Goal: Information Seeking & Learning: Learn about a topic

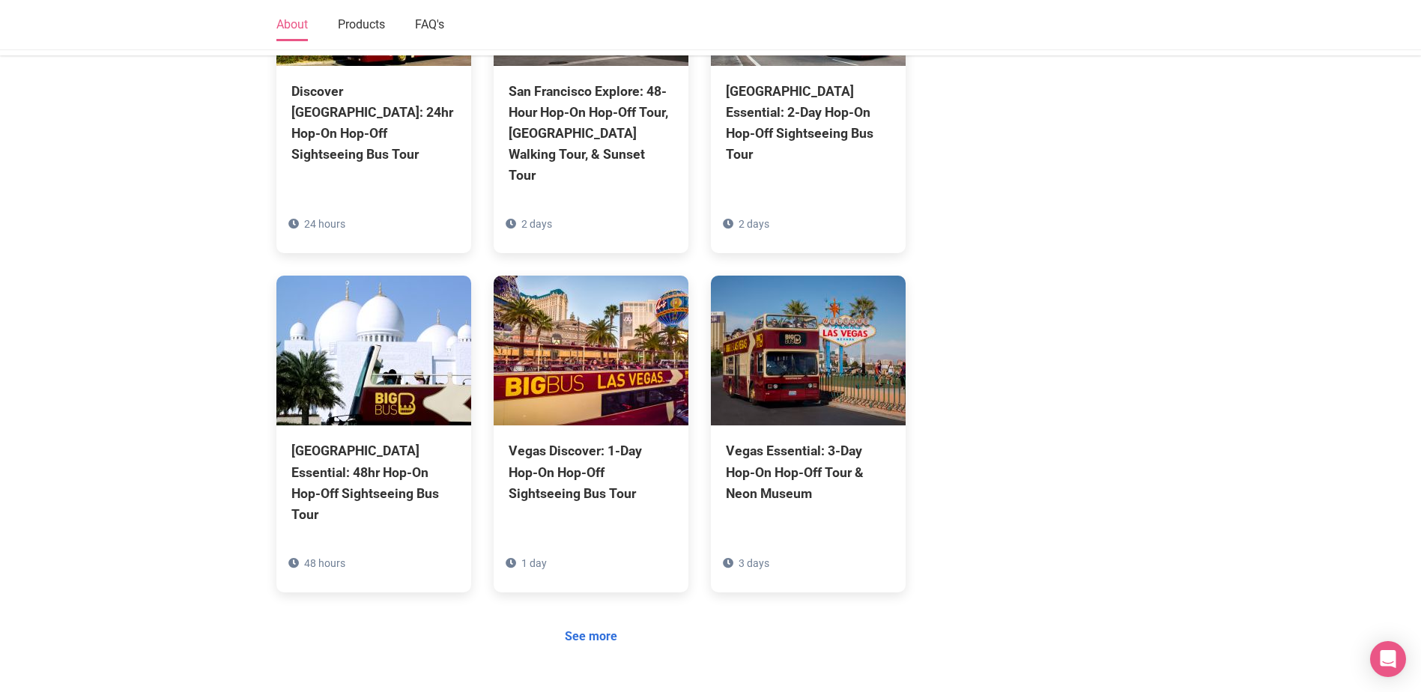
scroll to position [1274, 0]
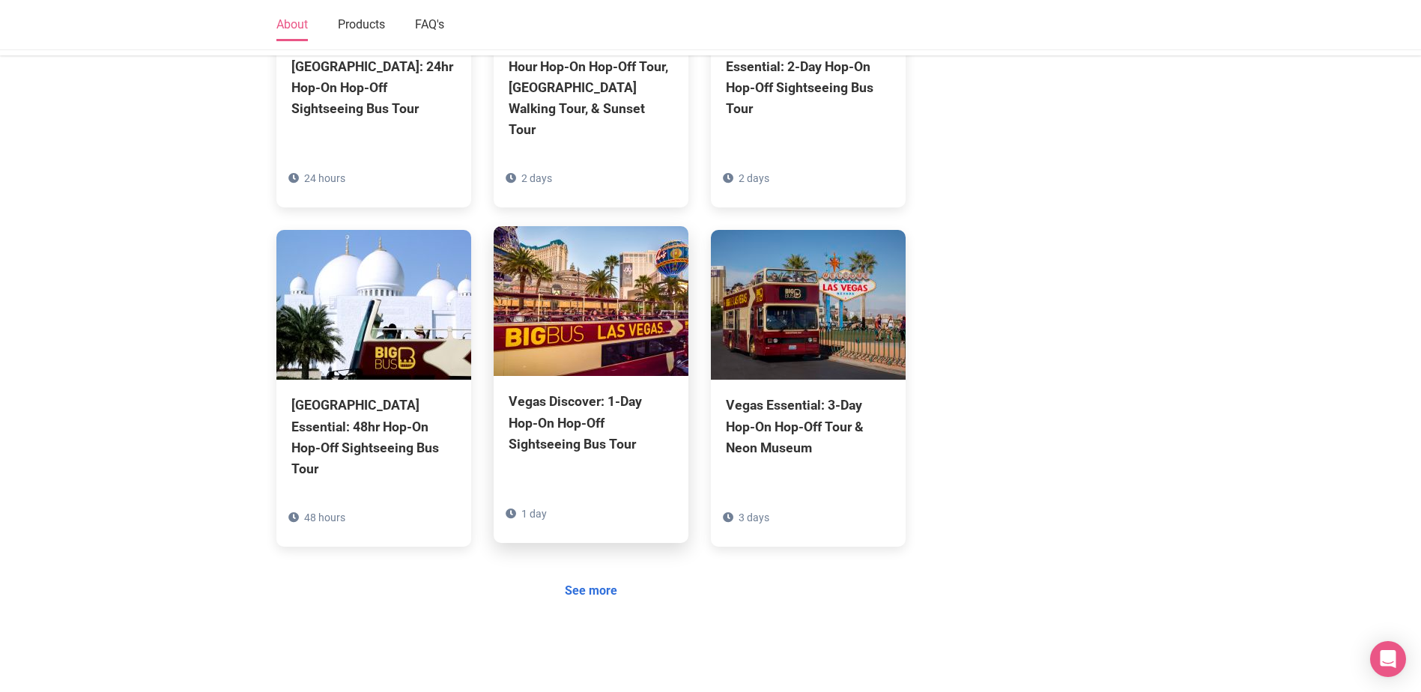
click at [548, 391] on div "Vegas Discover: 1-Day Hop-On Hop-Off Sightseeing Bus Tour" at bounding box center [591, 422] width 165 height 63
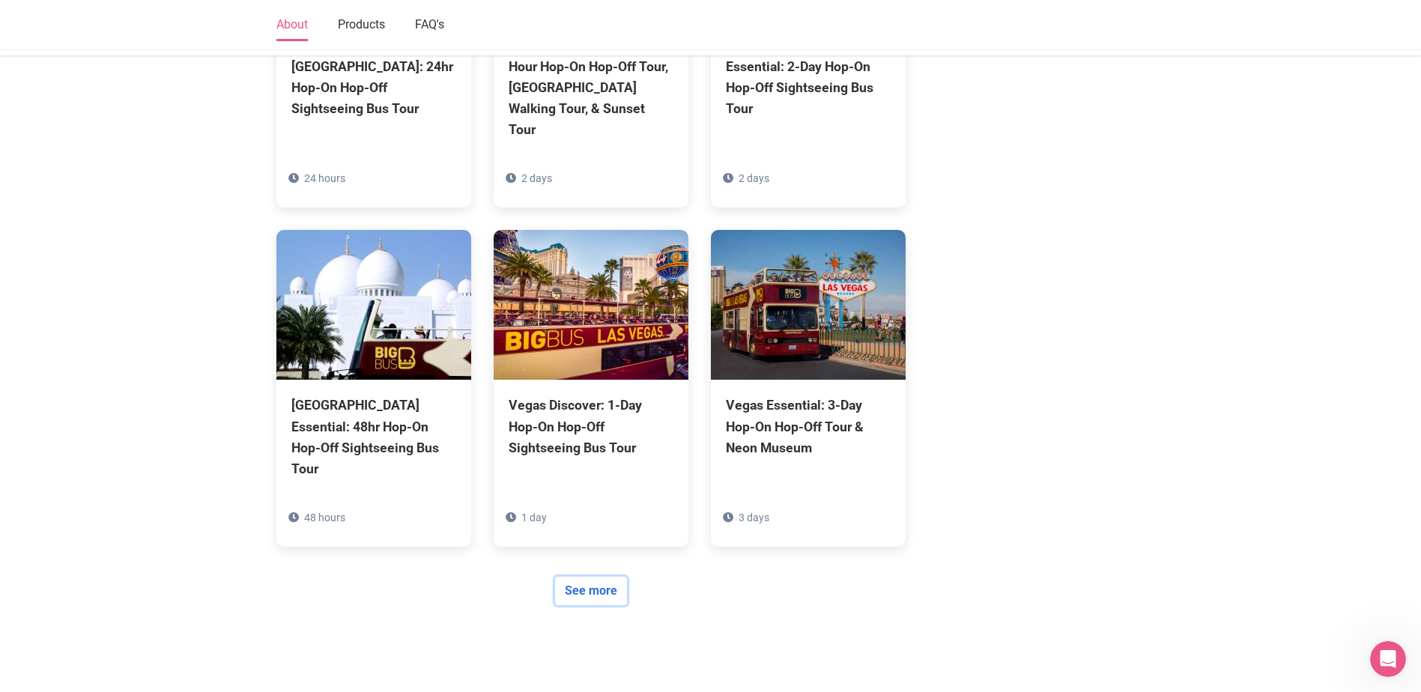
click at [610, 577] on link "See more" at bounding box center [591, 591] width 72 height 28
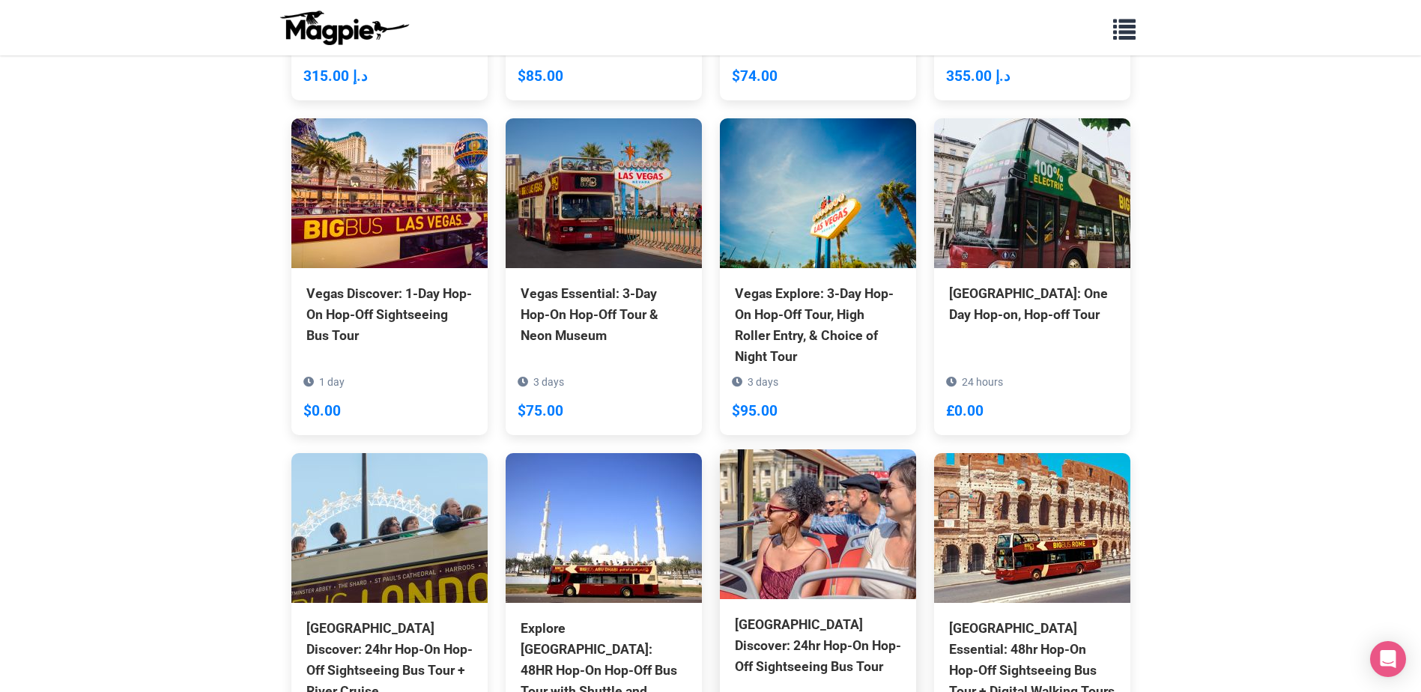
scroll to position [524, 0]
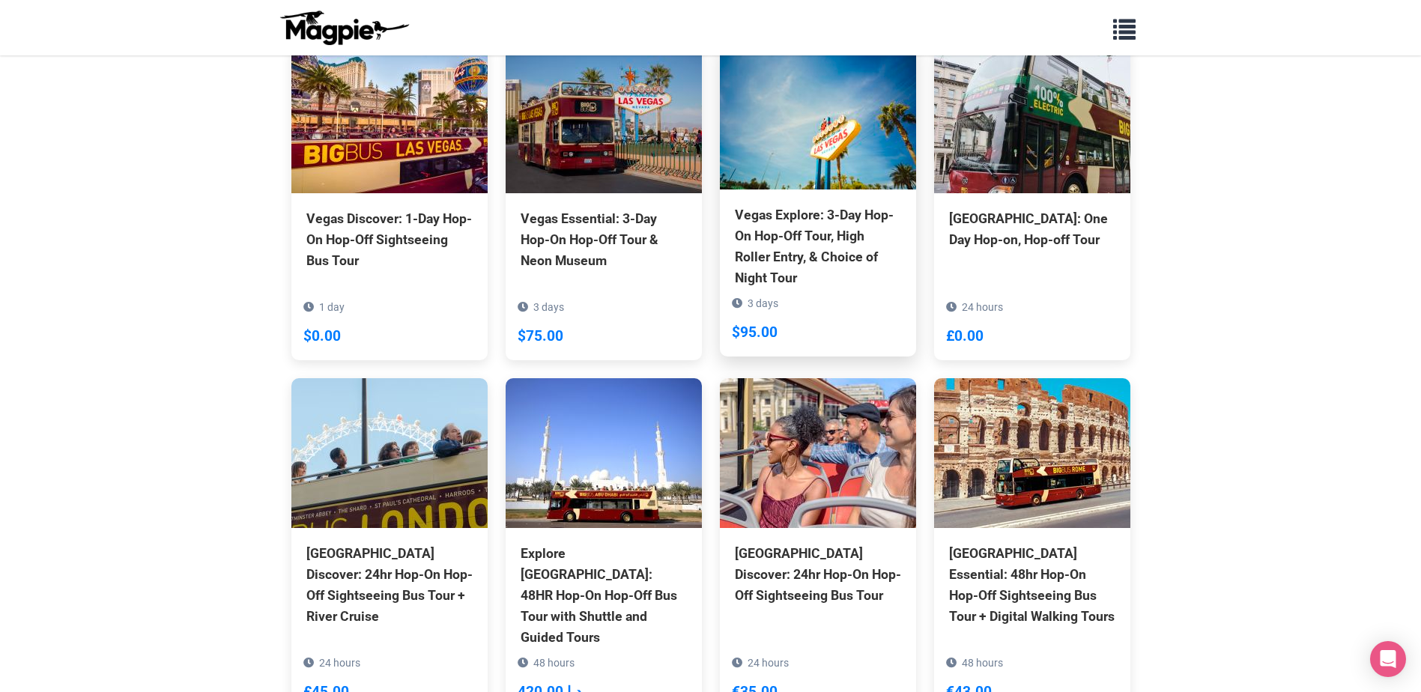
click at [819, 247] on div "Vegas Explore: 3-Day Hop-On Hop-Off Tour, High Roller Entry, & Choice of Night …" at bounding box center [818, 247] width 166 height 85
